Goal: Information Seeking & Learning: Learn about a topic

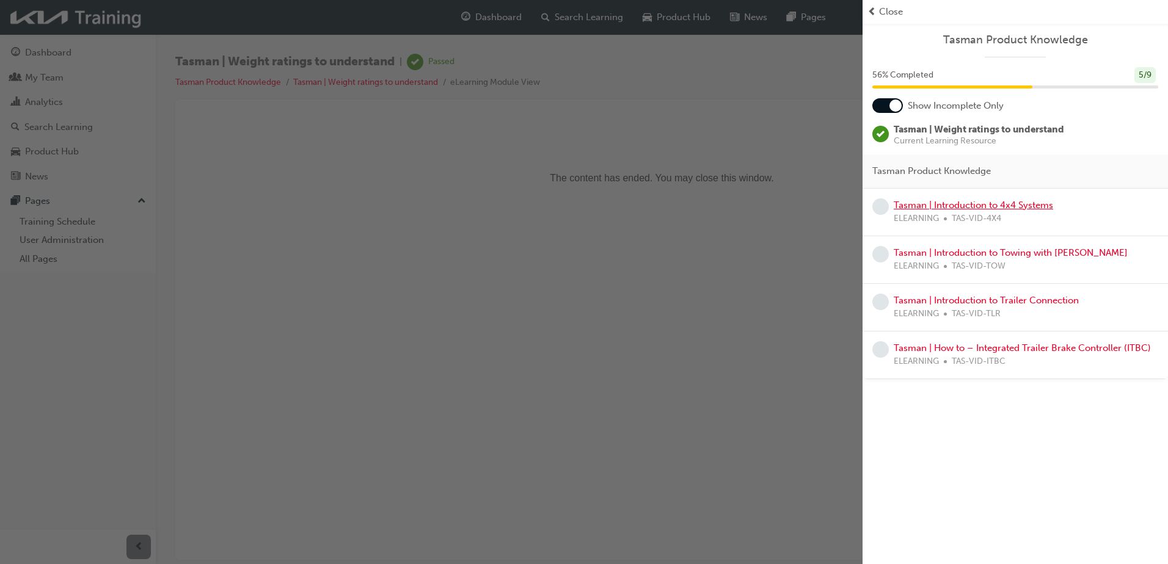
click at [944, 205] on link "Tasman | Introduction to 4x4 Systems" at bounding box center [972, 205] width 159 height 11
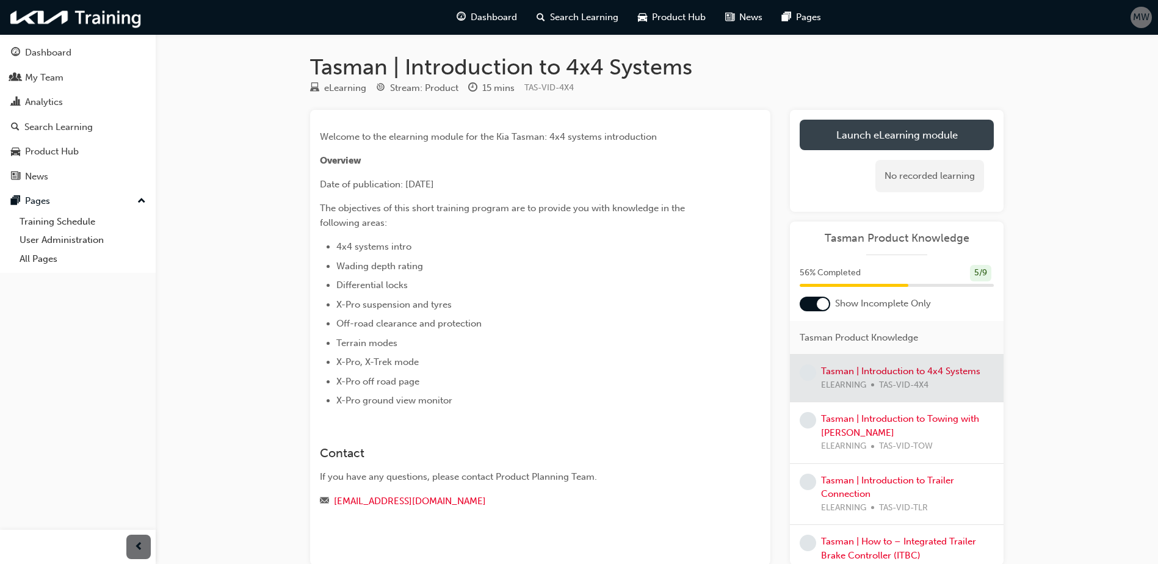
click at [893, 142] on link "Launch eLearning module" at bounding box center [897, 135] width 194 height 31
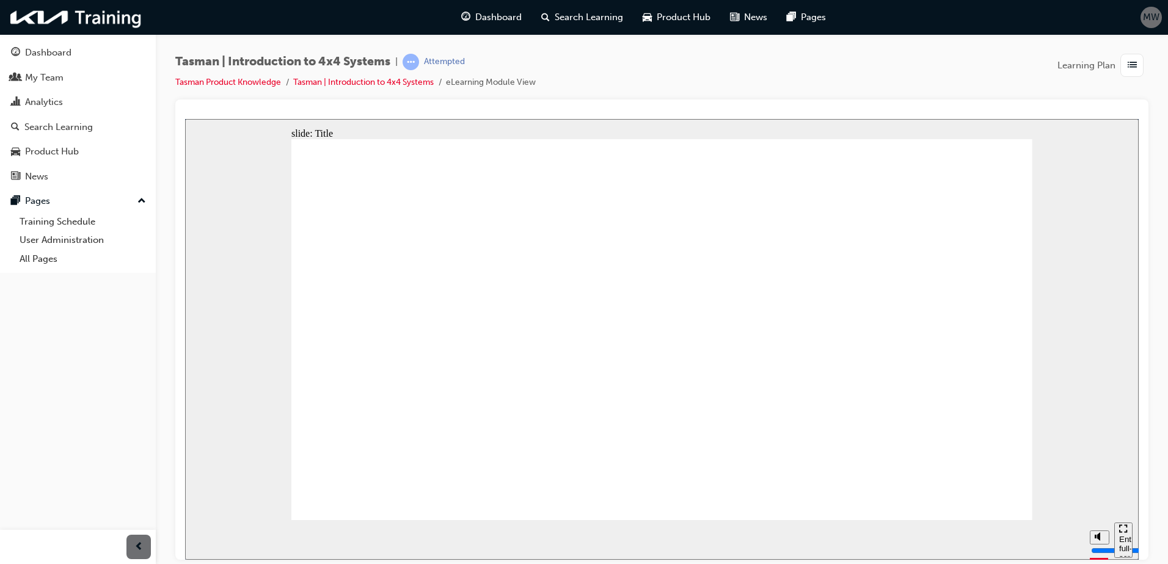
click at [203, 539] on rect "pause" at bounding box center [204, 534] width 2 height 9
click at [203, 539] on icon "play" at bounding box center [205, 534] width 8 height 9
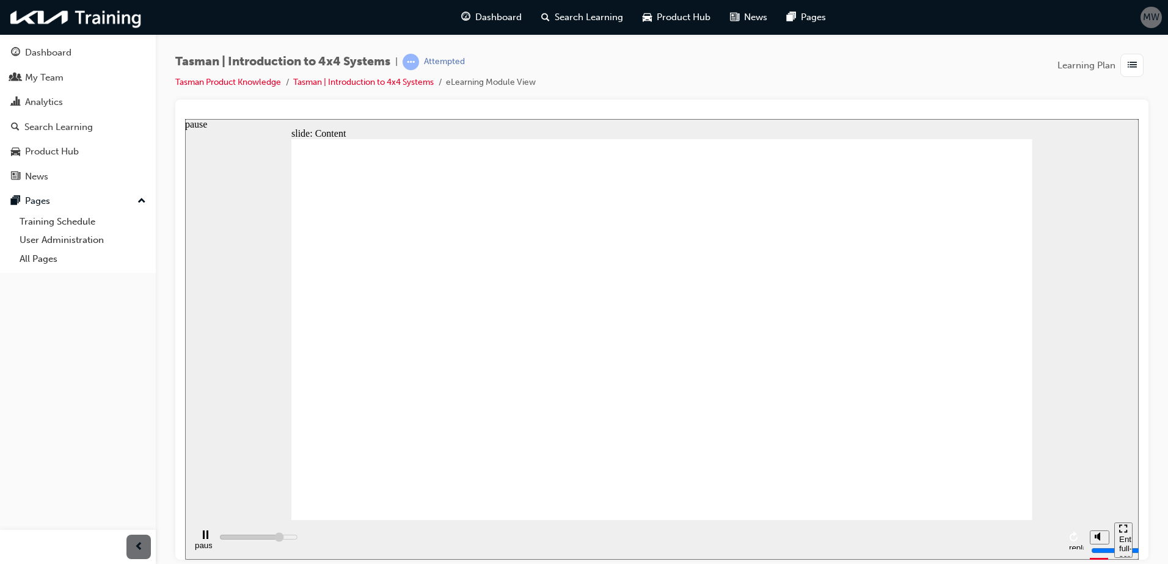
click at [205, 539] on div "pause" at bounding box center [205, 540] width 21 height 21
click at [203, 539] on icon "play" at bounding box center [205, 534] width 8 height 9
type input "6700"
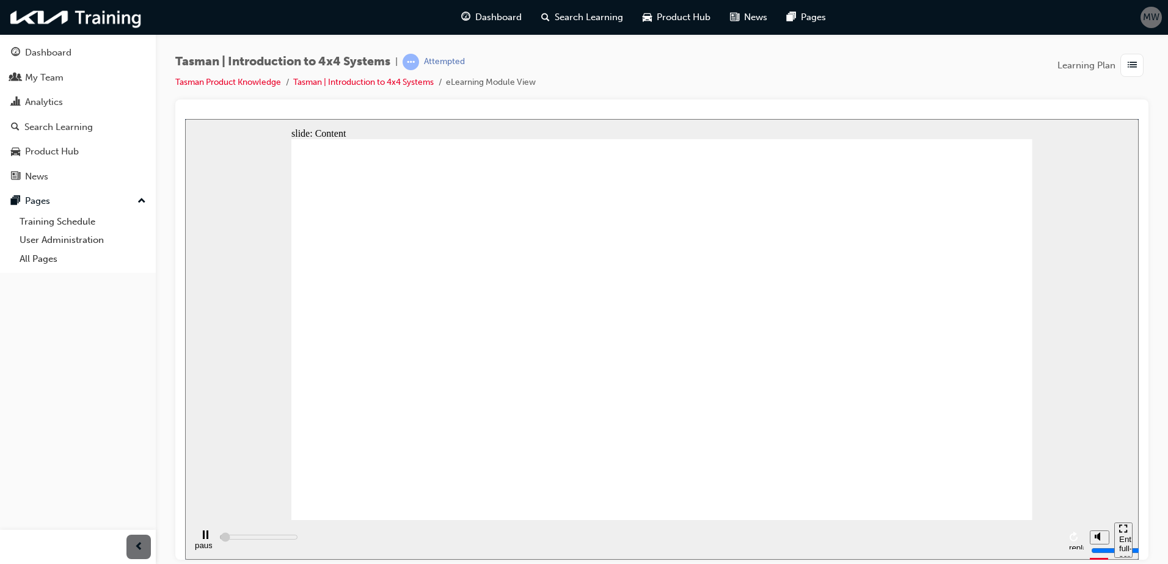
radio input "true"
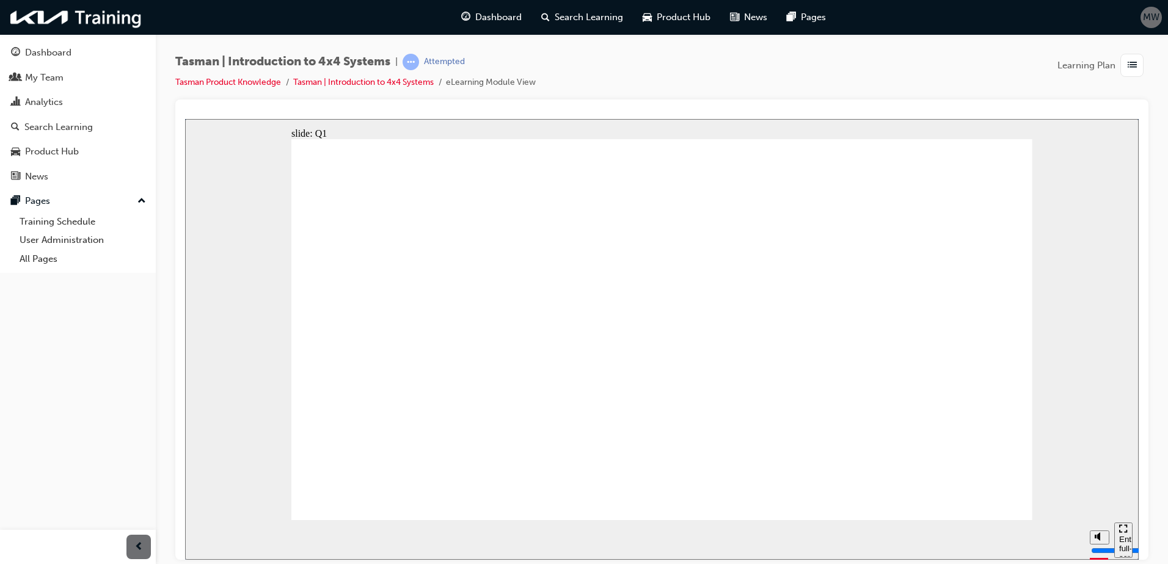
radio input "true"
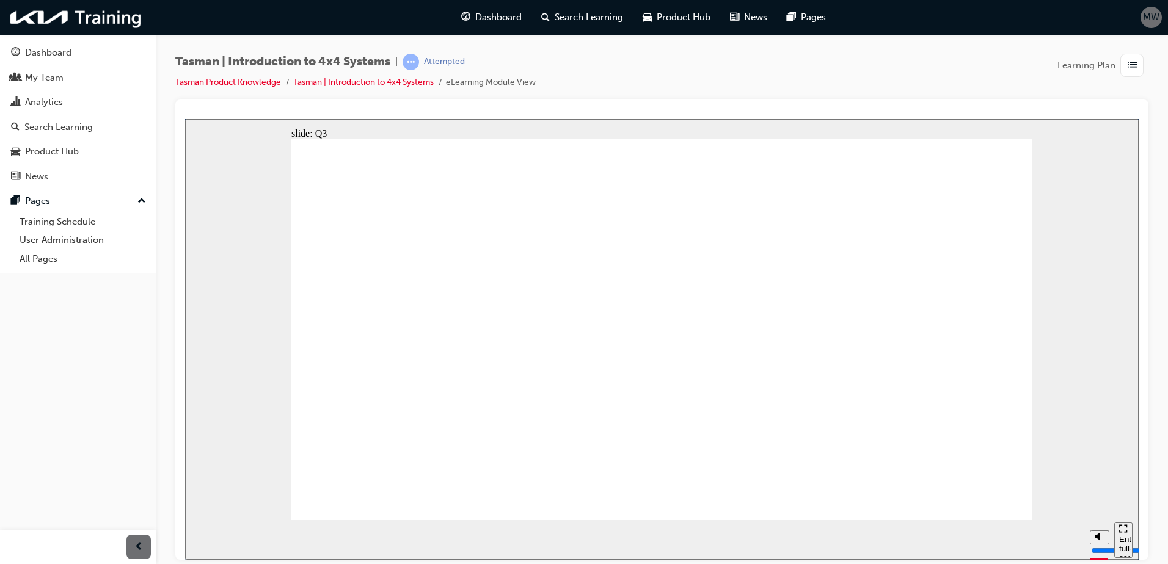
radio input "true"
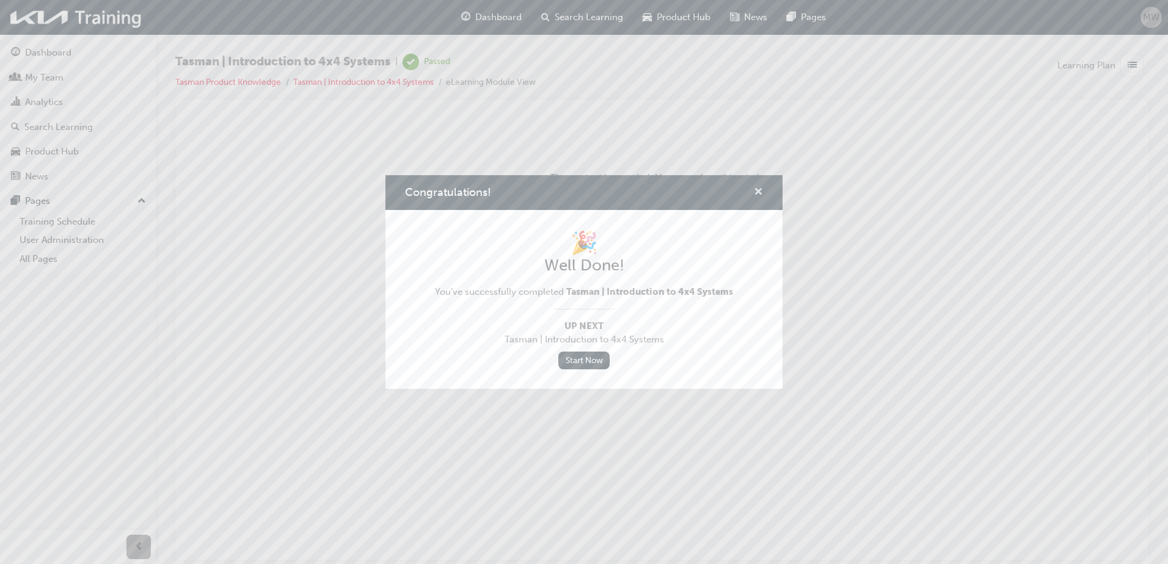
click at [754, 190] on span "cross-icon" at bounding box center [758, 192] width 9 height 11
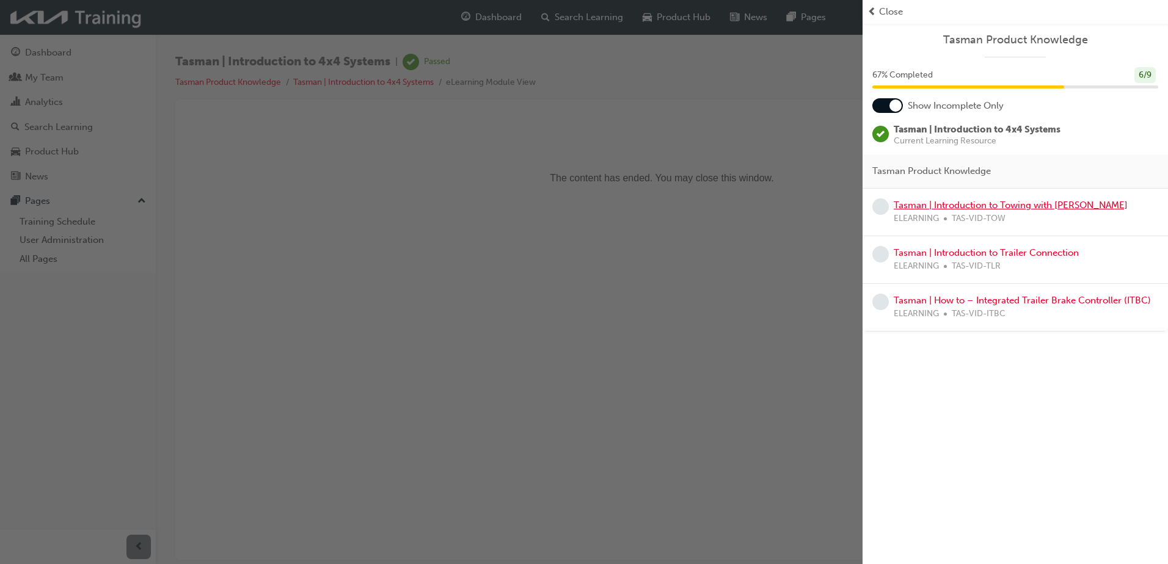
click at [929, 206] on link "Tasman | Introduction to Towing with [PERSON_NAME]" at bounding box center [1010, 205] width 234 height 11
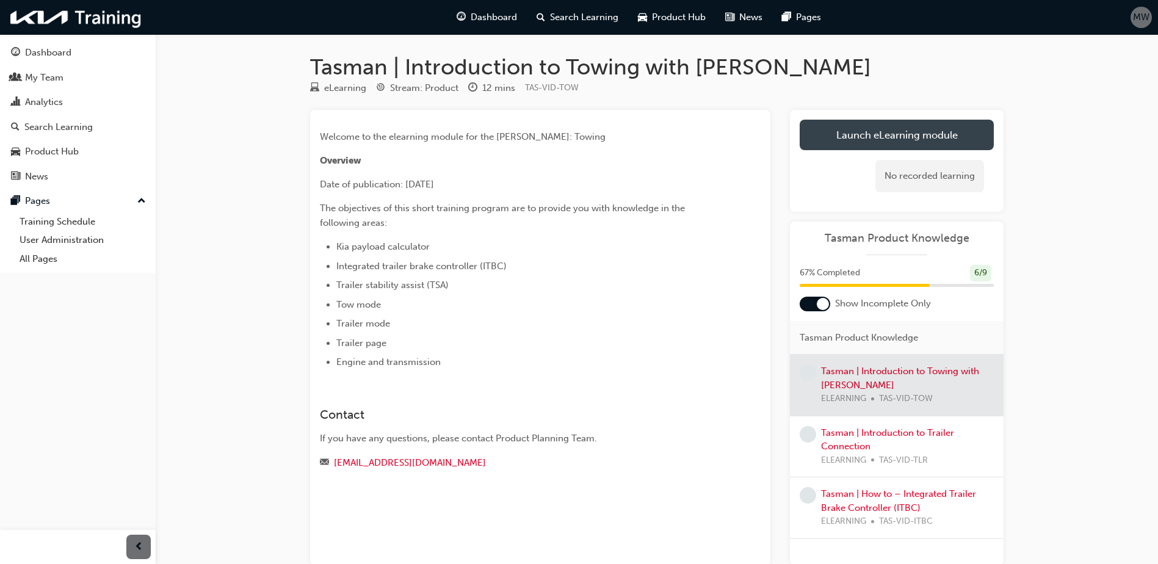
click at [910, 128] on link "Launch eLearning module" at bounding box center [897, 135] width 194 height 31
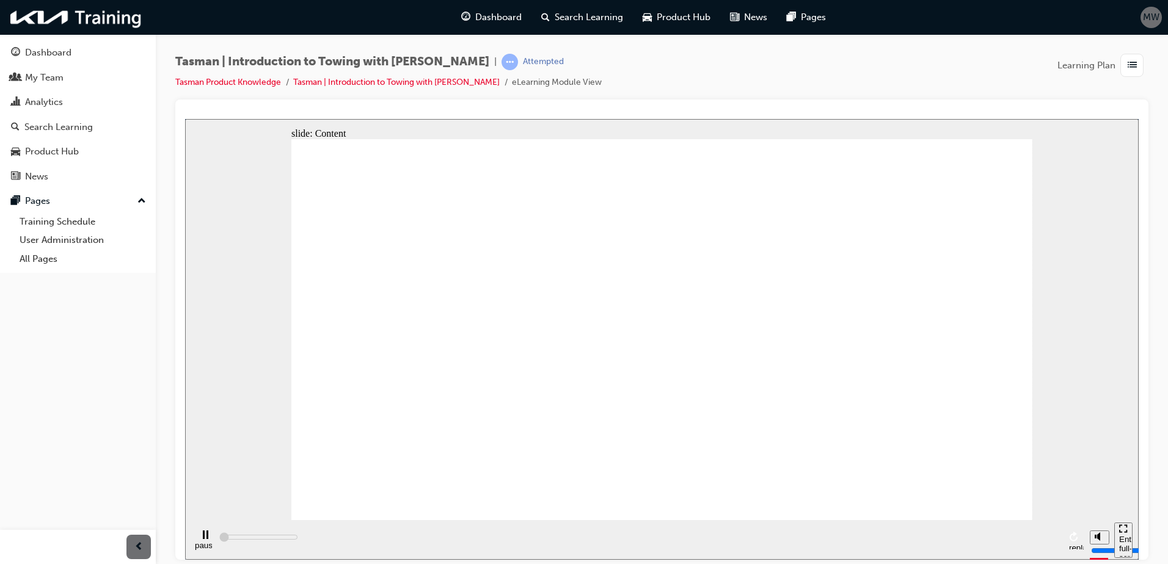
type input "2400"
radio input "true"
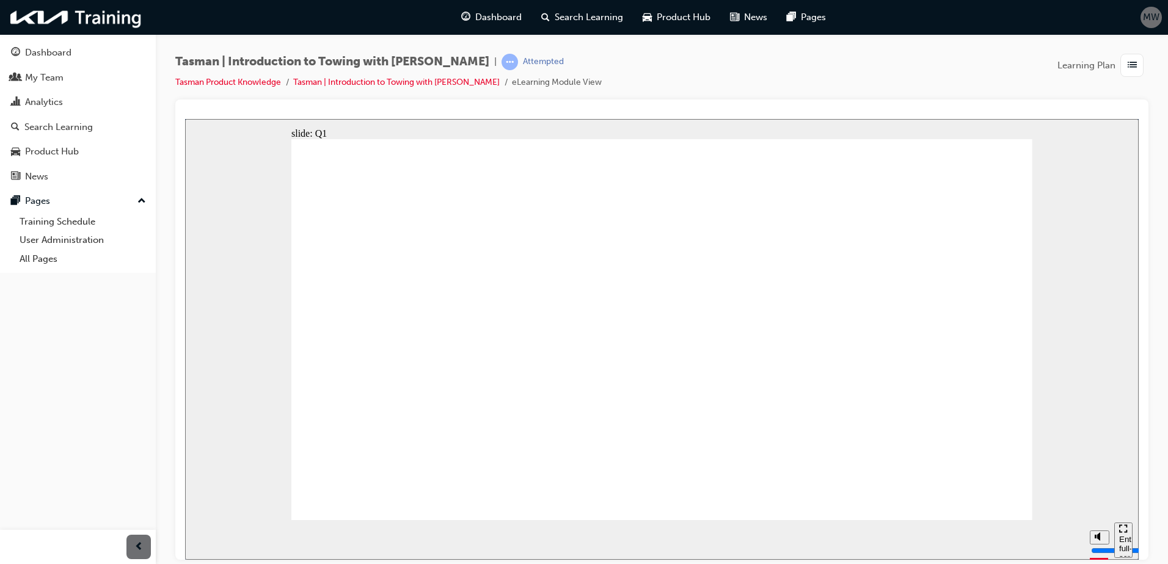
radio input "true"
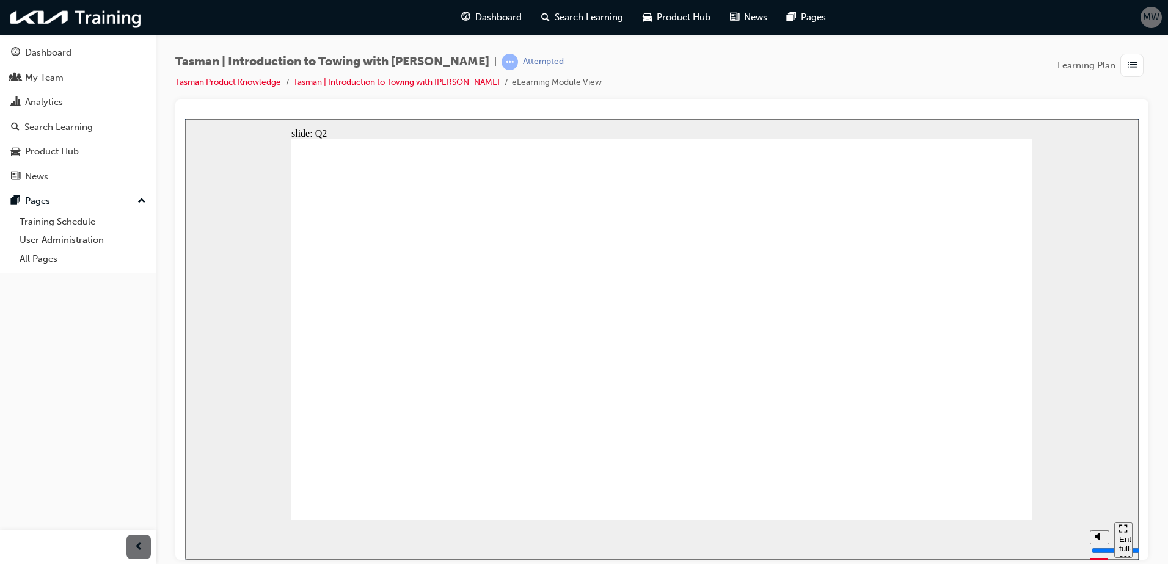
radio input "true"
drag, startPoint x: 932, startPoint y: 489, endPoint x: 938, endPoint y: 490, distance: 6.1
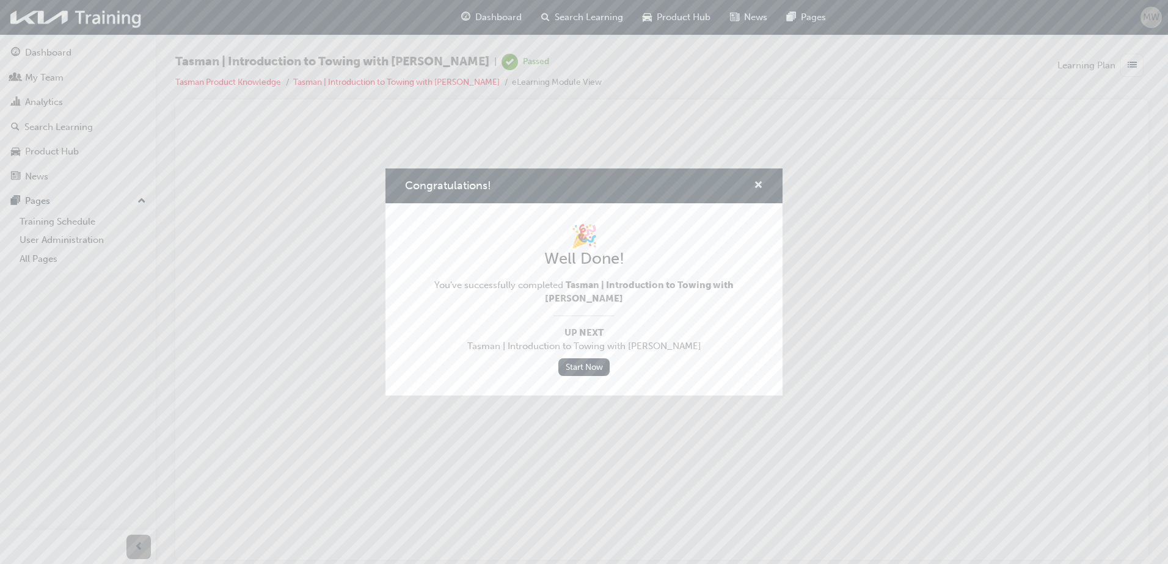
click at [760, 191] on span "cross-icon" at bounding box center [758, 186] width 9 height 11
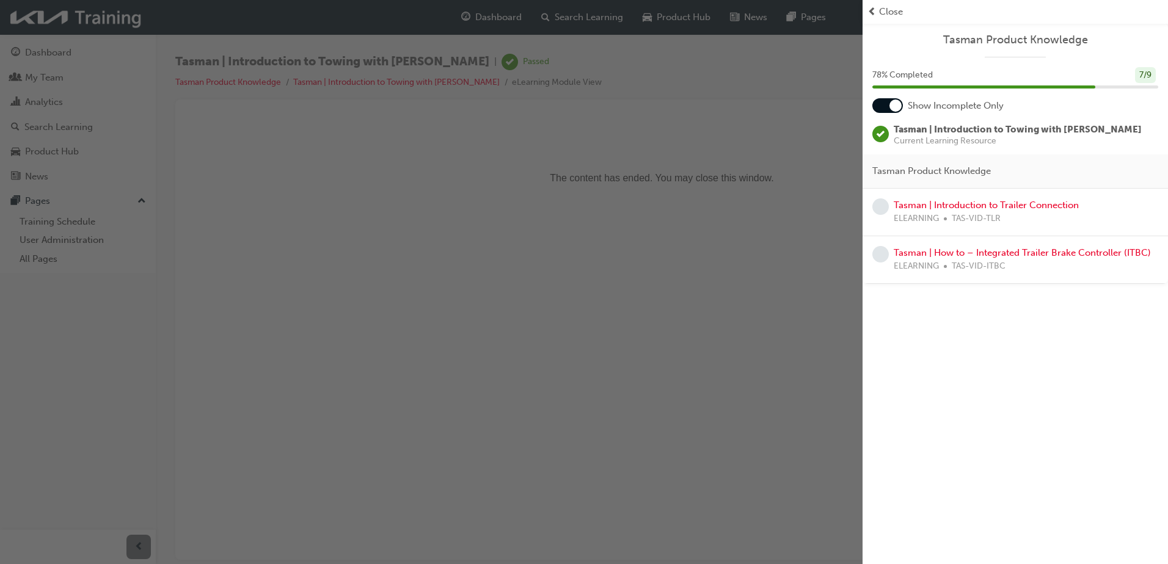
click at [900, 198] on div "Tasman | Introduction to Trailer Connection ELEARNING TAS-VID-TLR" at bounding box center [985, 211] width 185 height 27
click at [902, 202] on link "Tasman | Introduction to Trailer Connection" at bounding box center [985, 205] width 185 height 11
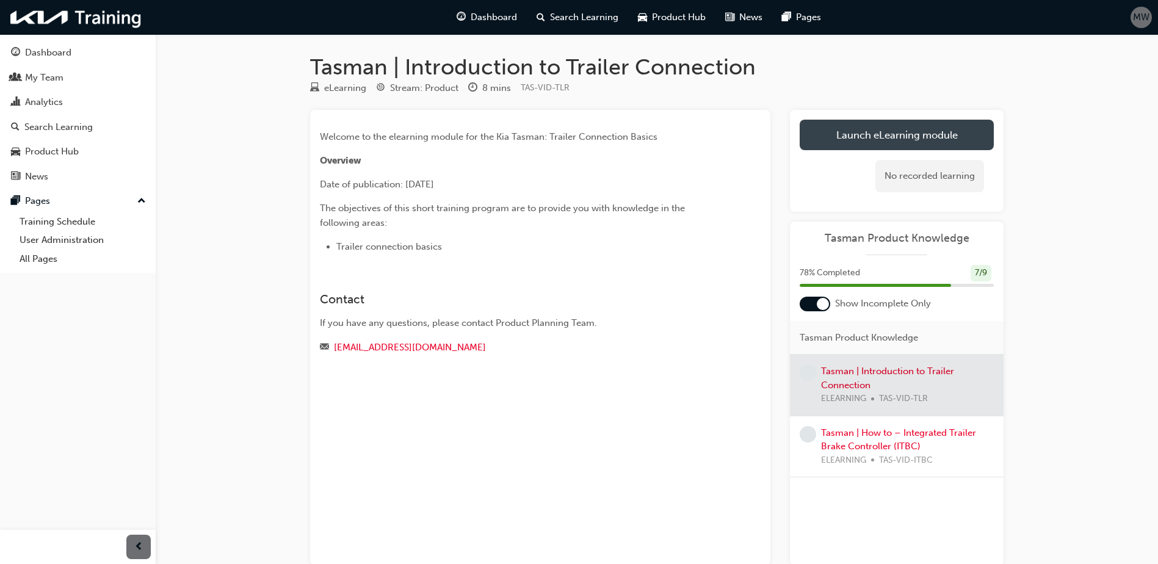
click at [880, 129] on link "Launch eLearning module" at bounding box center [897, 135] width 194 height 31
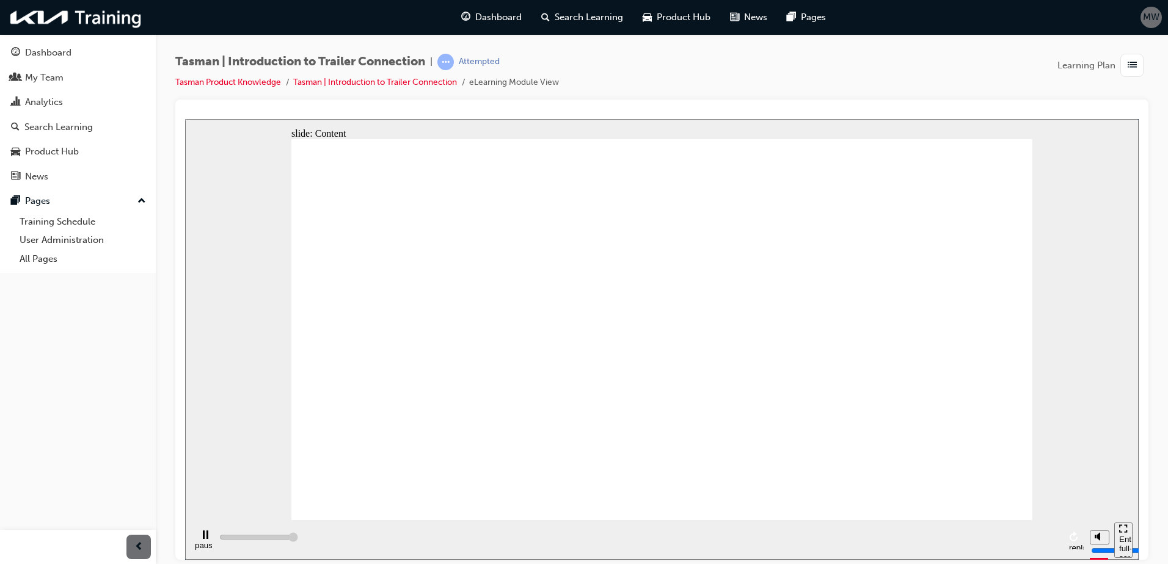
type input "106700"
radio input "true"
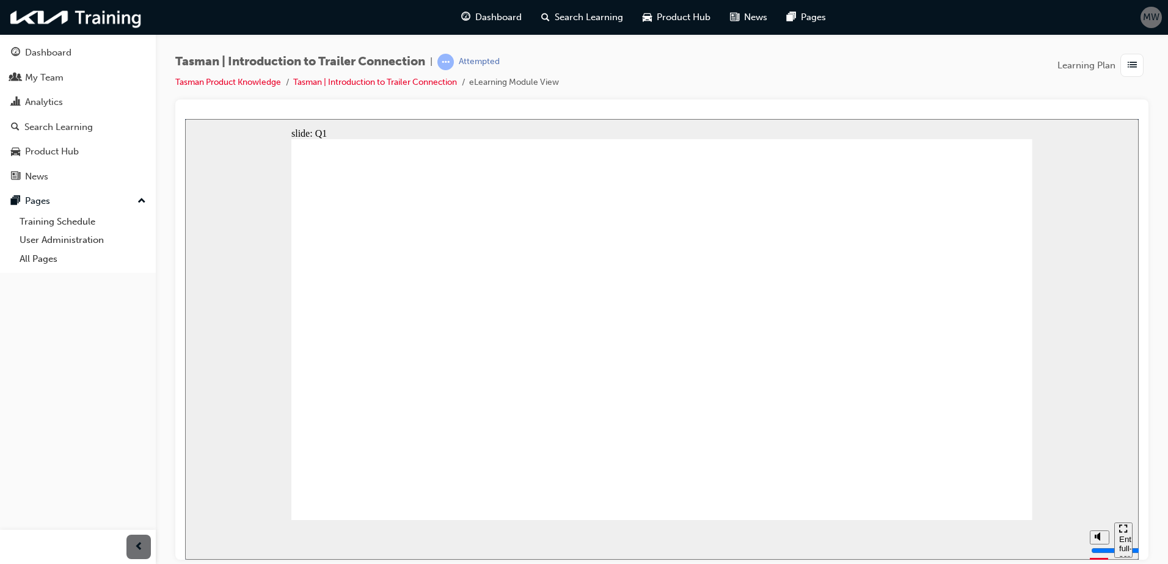
radio input "true"
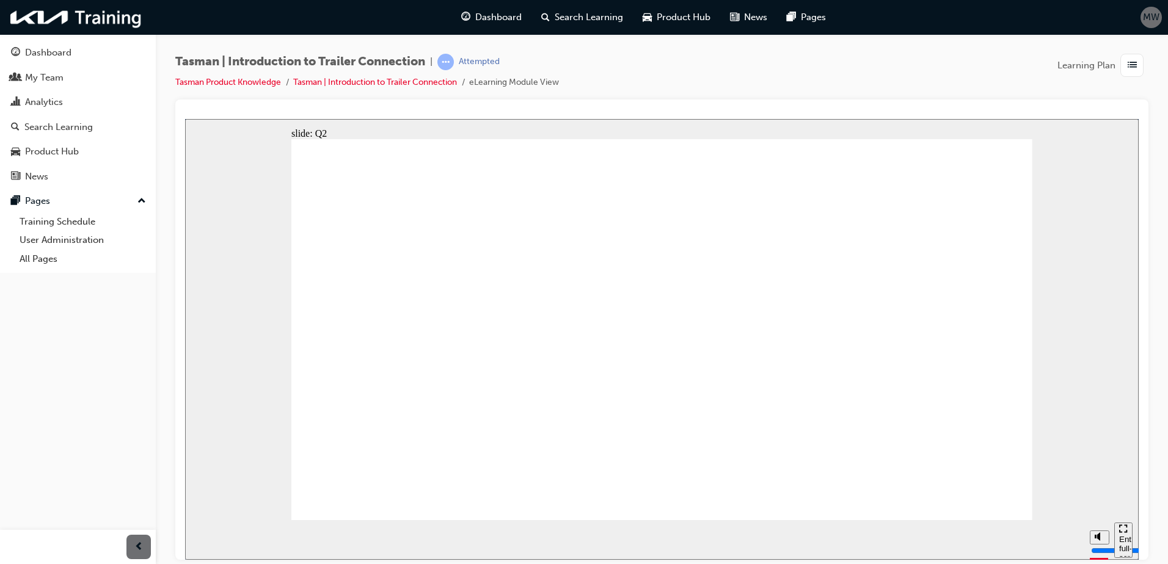
radio input "true"
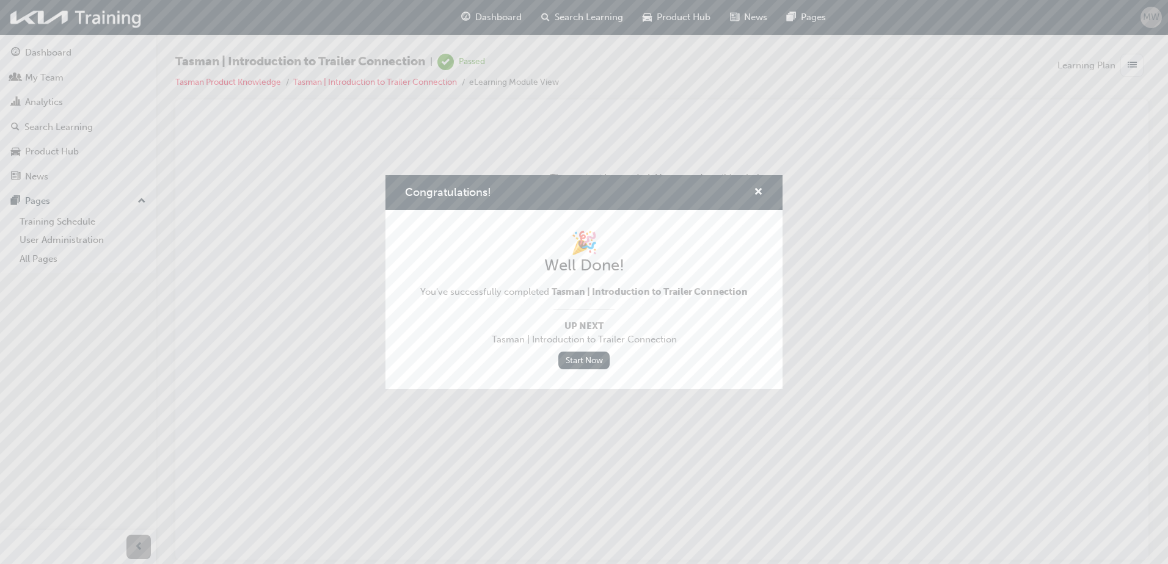
click at [763, 191] on div "Congratulations!" at bounding box center [583, 192] width 397 height 35
click at [759, 192] on span "cross-icon" at bounding box center [758, 192] width 9 height 11
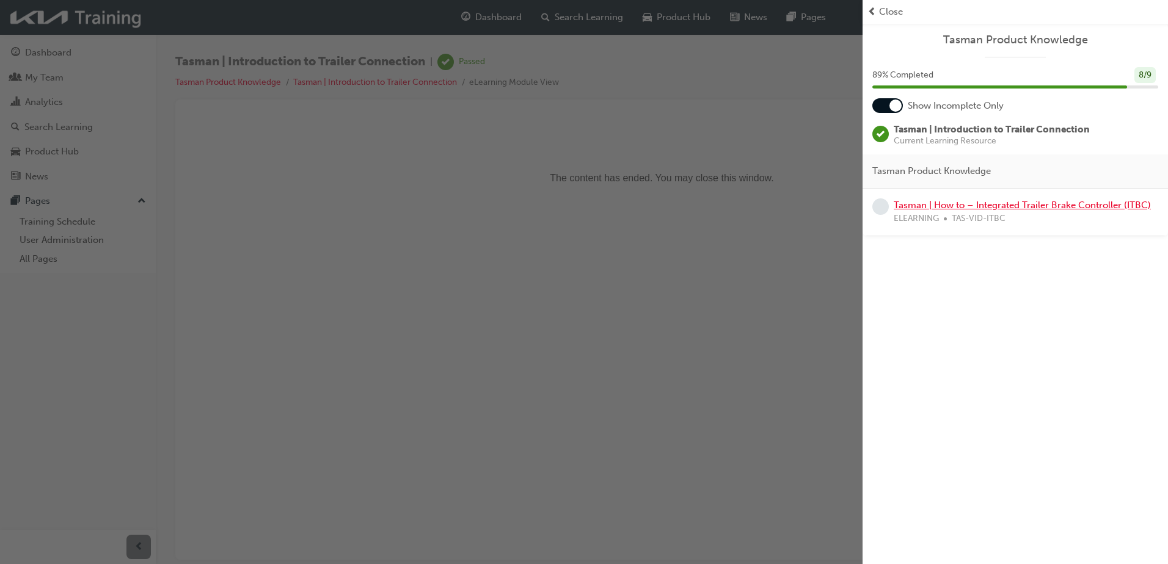
click at [968, 202] on link "Tasman | How to – Integrated Trailer Brake Controller (ITBC)" at bounding box center [1021, 205] width 257 height 11
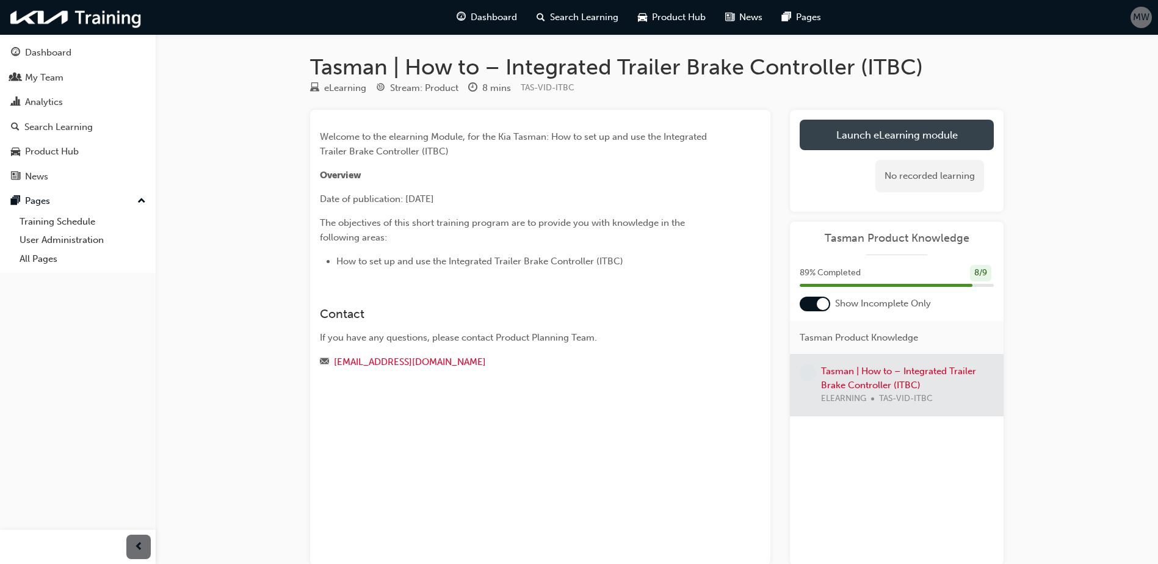
click at [929, 139] on link "Launch eLearning module" at bounding box center [897, 135] width 194 height 31
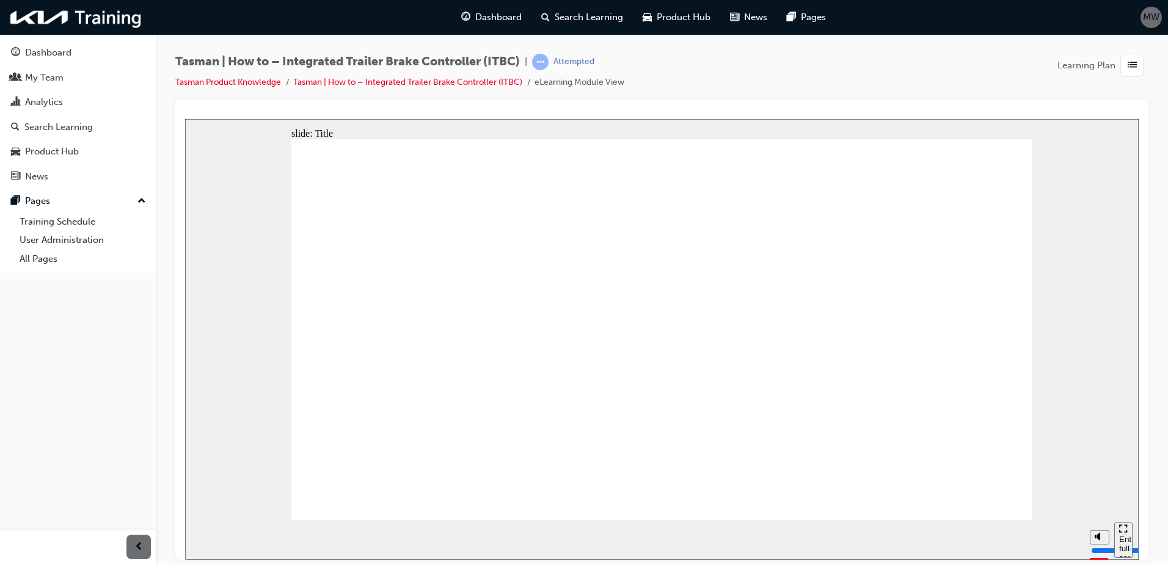
type input "103500"
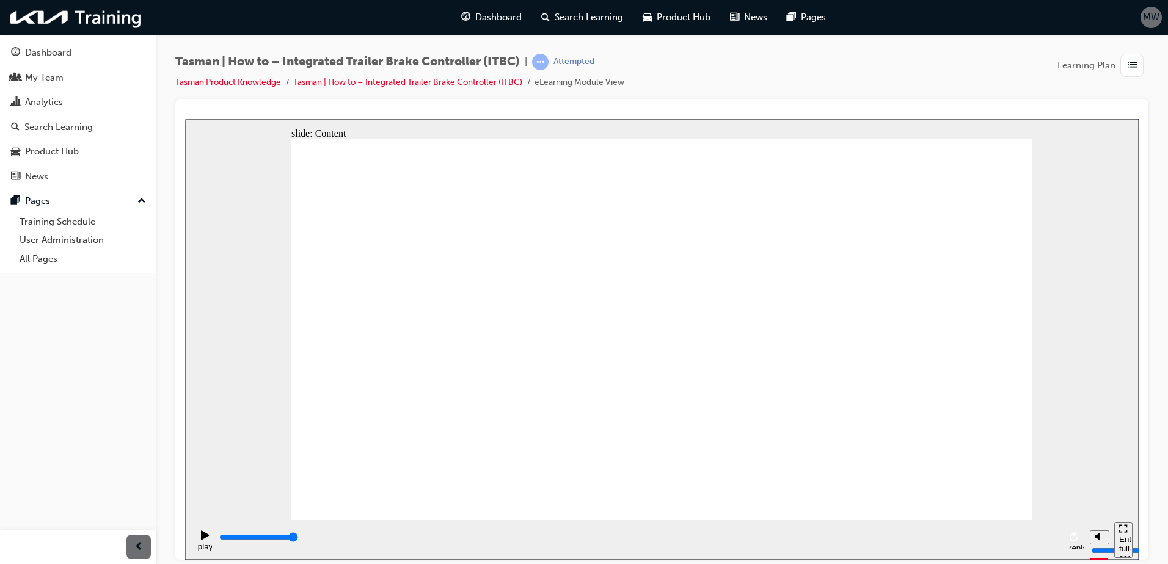
radio input "true"
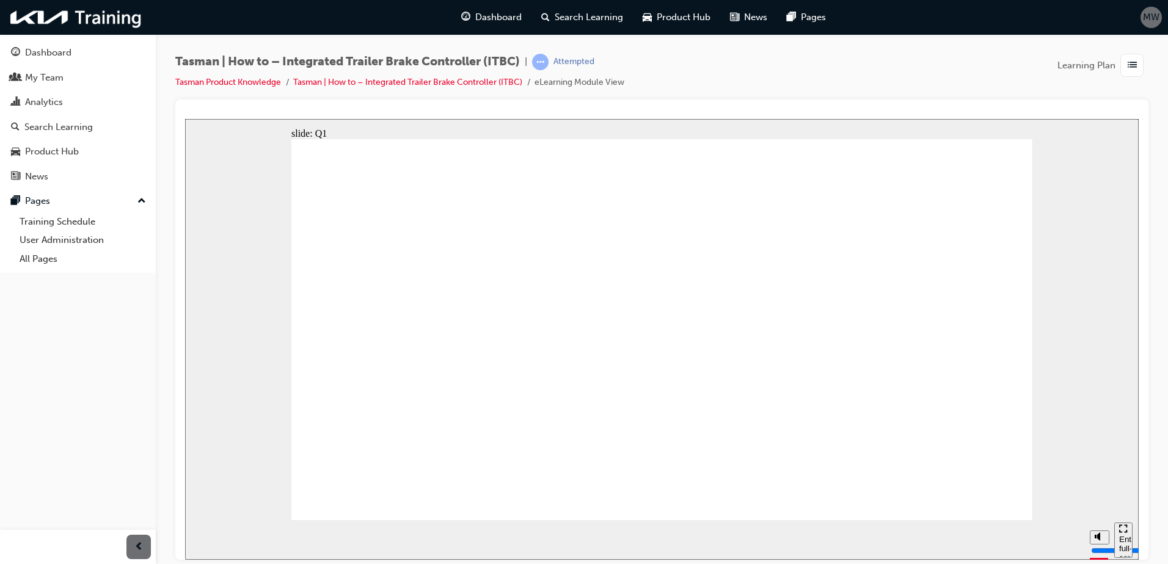
radio input "true"
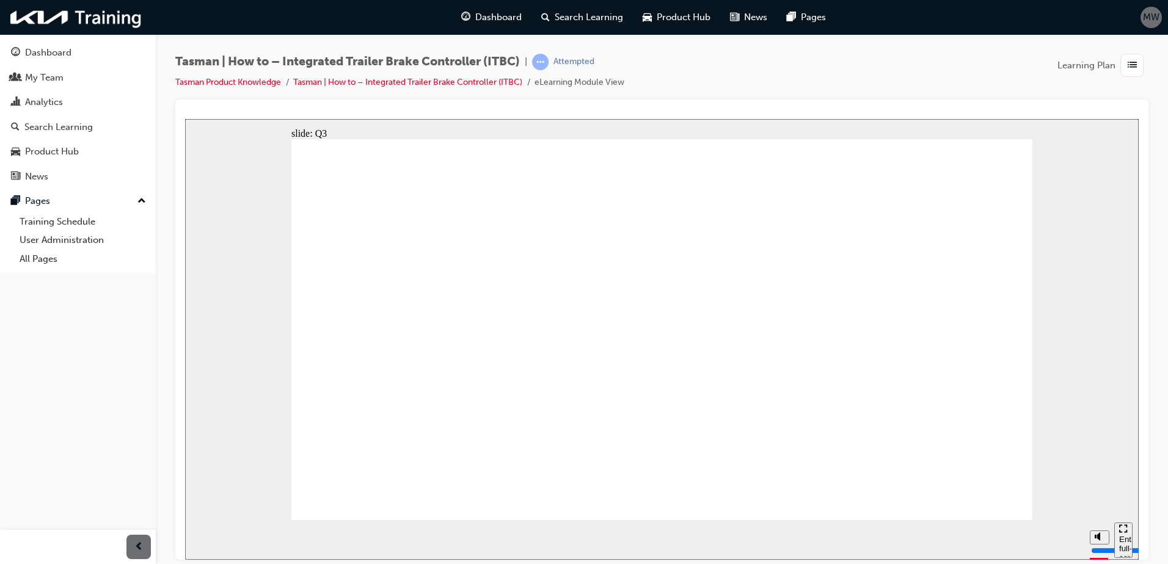
radio input "true"
drag, startPoint x: 999, startPoint y: 492, endPoint x: 1007, endPoint y: 498, distance: 10.0
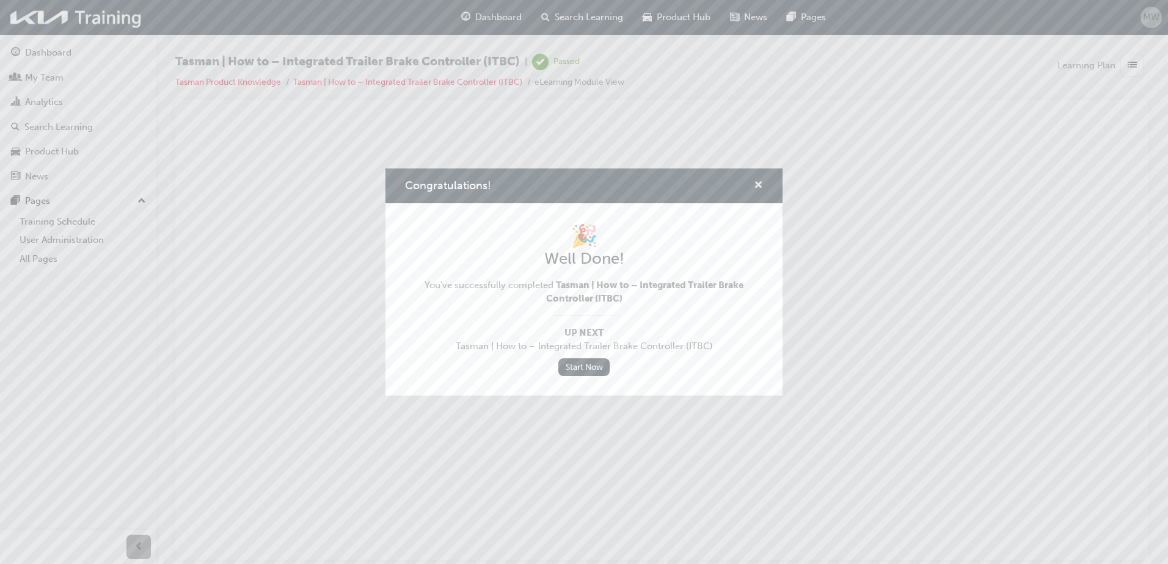
click at [755, 187] on span "cross-icon" at bounding box center [758, 186] width 9 height 11
